Goal: Information Seeking & Learning: Find specific fact

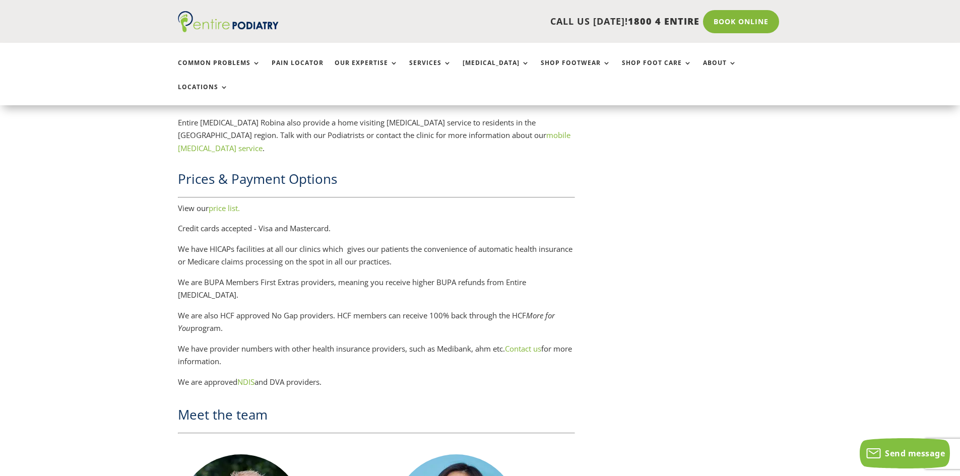
scroll to position [1492, 0]
click at [225, 204] on link "price list." at bounding box center [224, 209] width 31 height 10
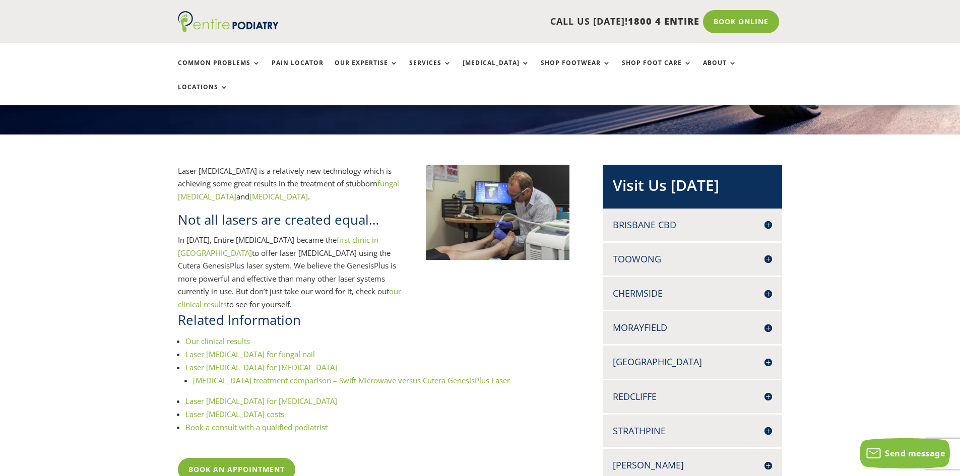
scroll to position [161, 0]
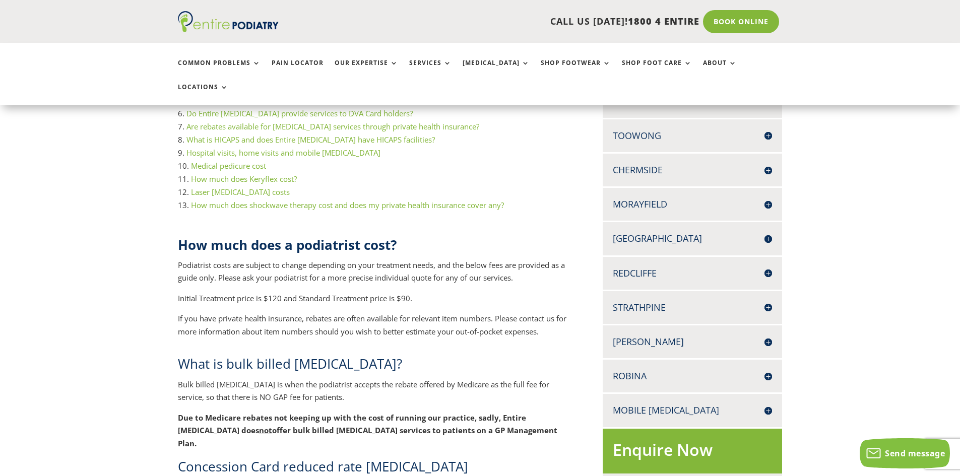
scroll to position [443, 0]
